Goal: Obtain resource: Download file/media

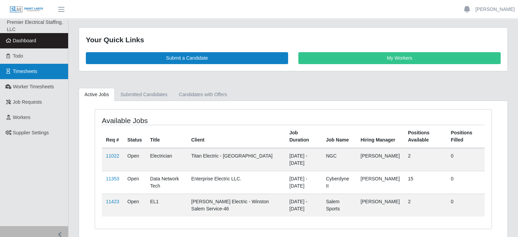
click at [19, 72] on span "Timesheets" at bounding box center [25, 70] width 25 height 5
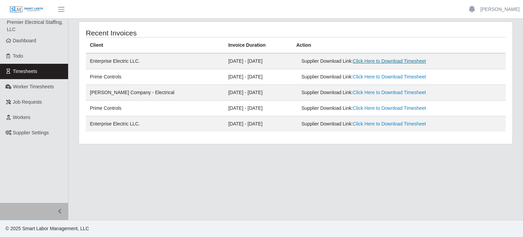
click at [357, 62] on link "Click Here to Download Timesheet" at bounding box center [389, 60] width 73 height 5
